Goal: Check status: Check status

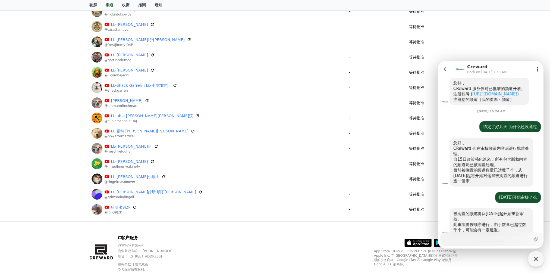
scroll to position [416, 0]
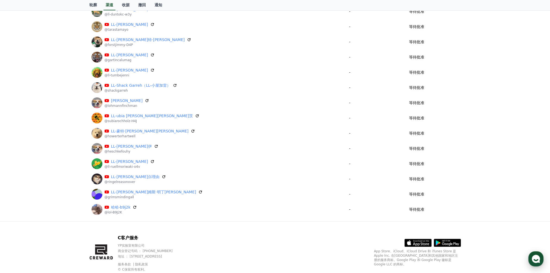
click at [539, 258] on use "button" at bounding box center [536, 259] width 8 height 8
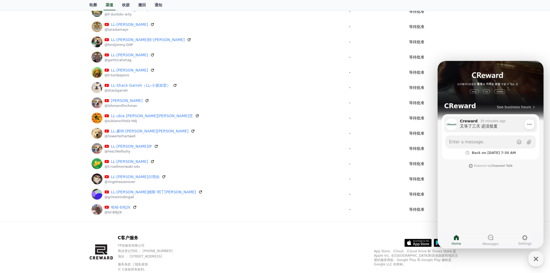
click at [486, 126] on div "又等了三天 还没批复" at bounding box center [496, 125] width 73 height 5
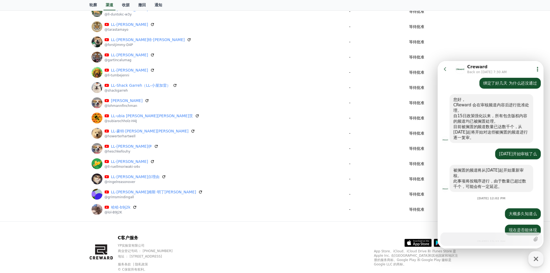
scroll to position [373, 0]
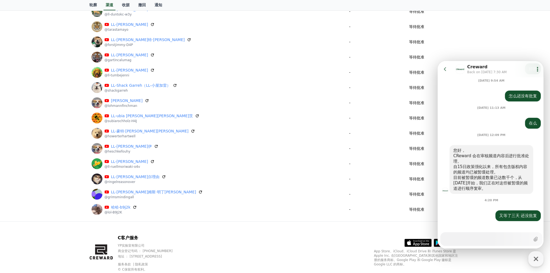
click at [445, 67] on icon at bounding box center [445, 69] width 2 height 4
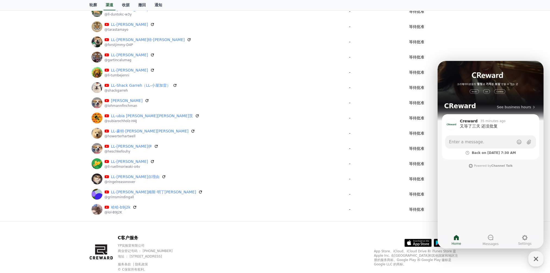
click at [501, 47] on div "Register Channel My Channels Channel Approve Status LL-Whed Hanik @ll-whedhanik…" at bounding box center [275, 50] width 550 height 341
click at [503, 29] on div "Register Channel My Channels Channel Approve Status LL-Whed Hanik @ll-whedhanik…" at bounding box center [275, 50] width 550 height 341
click at [536, 260] on icon "button" at bounding box center [536, 259] width 10 height 10
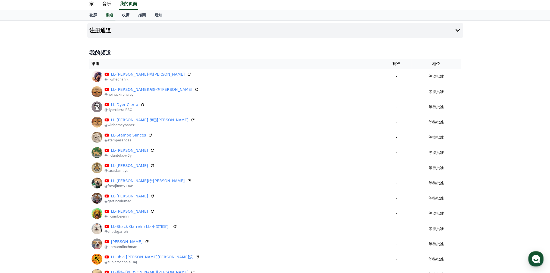
scroll to position [0, 0]
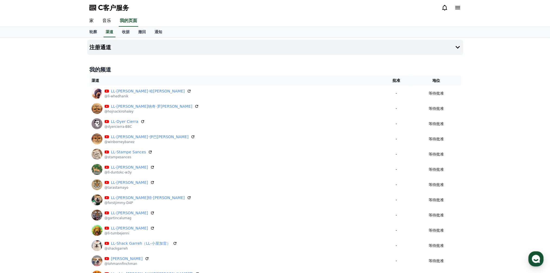
drag, startPoint x: 13, startPoint y: 124, endPoint x: 24, endPoint y: 96, distance: 30.7
click at [15, 123] on div "注册通道 我的频道 渠道 批准 地位 LL-[PERSON_NAME]·哈[PERSON_NAME] @ll-whedhanik - 等待批准 LL-[PER…" at bounding box center [275, 207] width 550 height 341
